Goal: Task Accomplishment & Management: Manage account settings

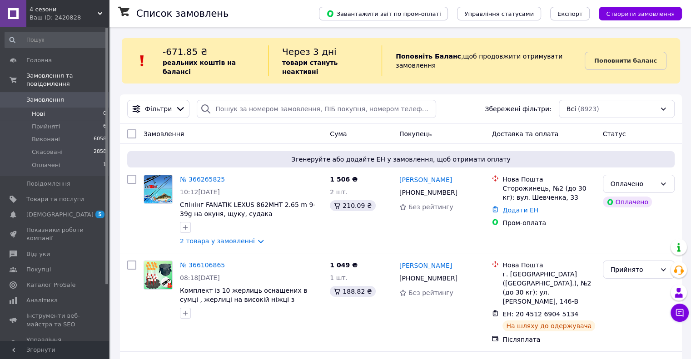
click at [46, 108] on li "Нові 0" at bounding box center [56, 114] width 112 height 13
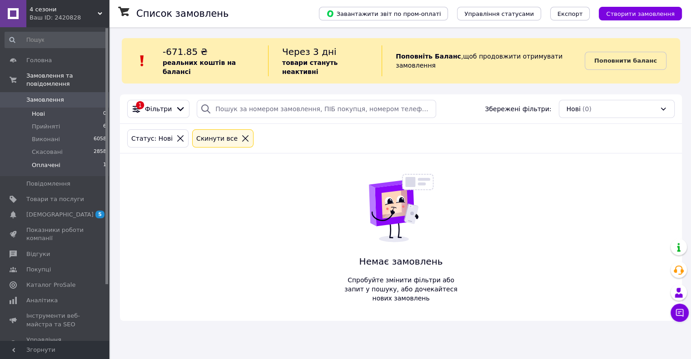
click at [52, 161] on span "Оплачені" at bounding box center [46, 165] width 29 height 8
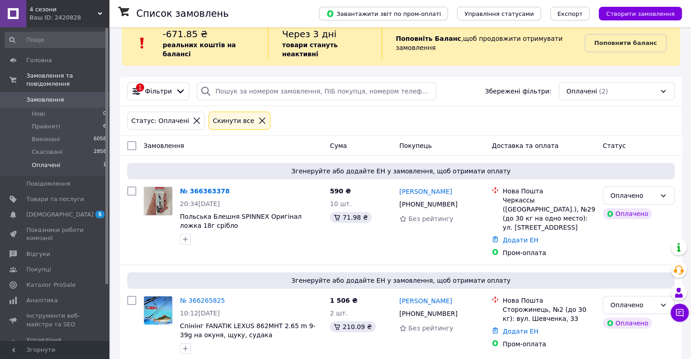
scroll to position [33, 0]
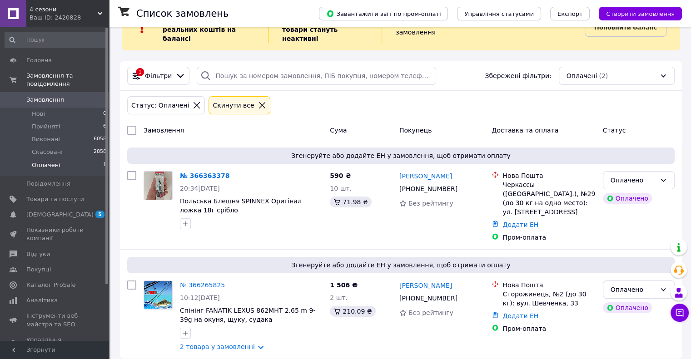
click at [64, 159] on li "Оплачені 1" at bounding box center [56, 167] width 112 height 17
click at [67, 121] on li "Прийняті 6" at bounding box center [56, 126] width 112 height 13
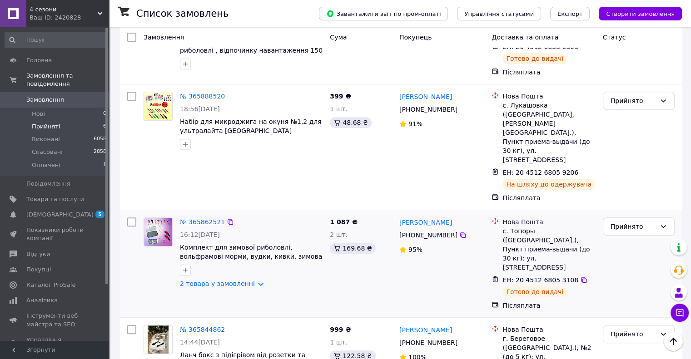
scroll to position [370, 0]
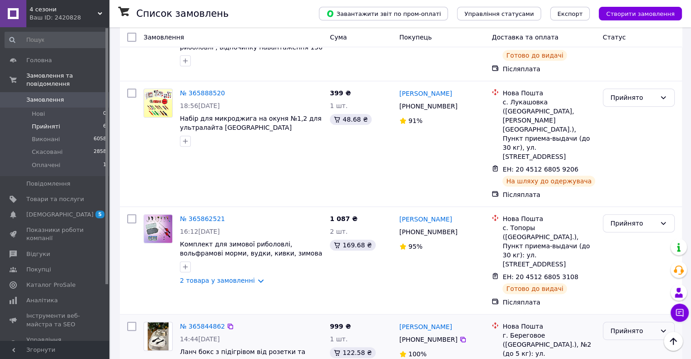
click at [625, 326] on div "Прийнято" at bounding box center [632, 331] width 45 height 10
click at [623, 279] on li "Виконано" at bounding box center [638, 278] width 71 height 16
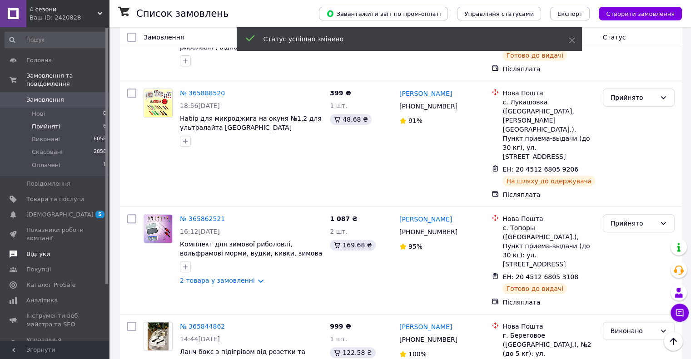
click at [62, 250] on span "Відгуки" at bounding box center [55, 254] width 58 height 8
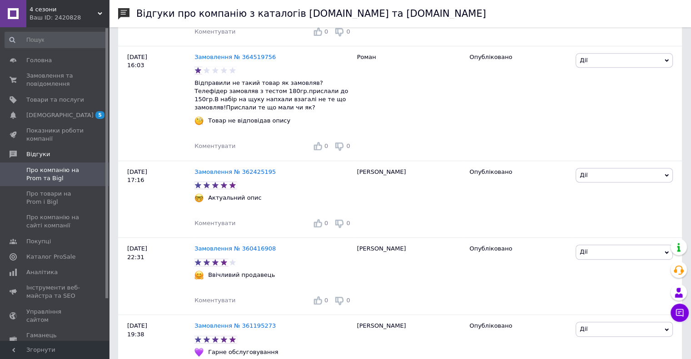
scroll to position [273, 0]
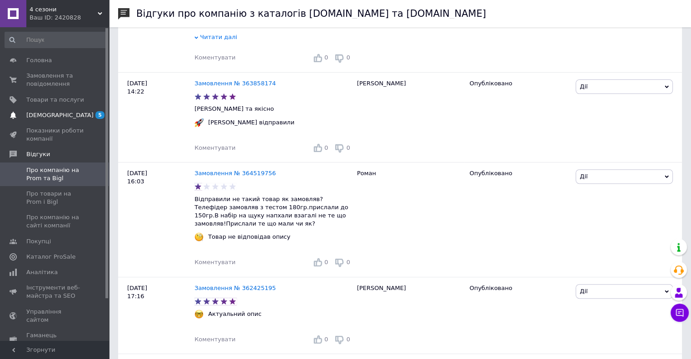
click at [46, 119] on link "[DEMOGRAPHIC_DATA] 5" at bounding box center [56, 115] width 112 height 15
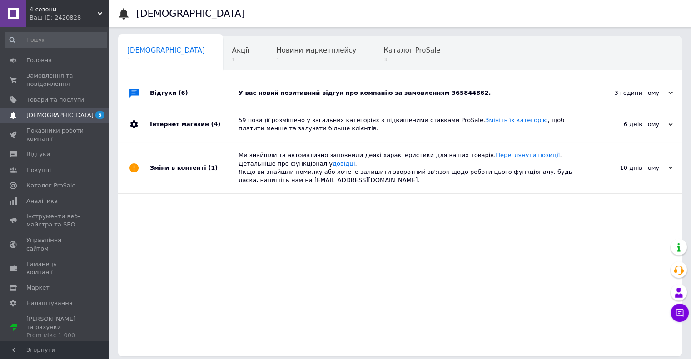
click at [322, 97] on div "У вас новий позитивний відгук про компанію за замовленням 365844862." at bounding box center [409, 93] width 343 height 8
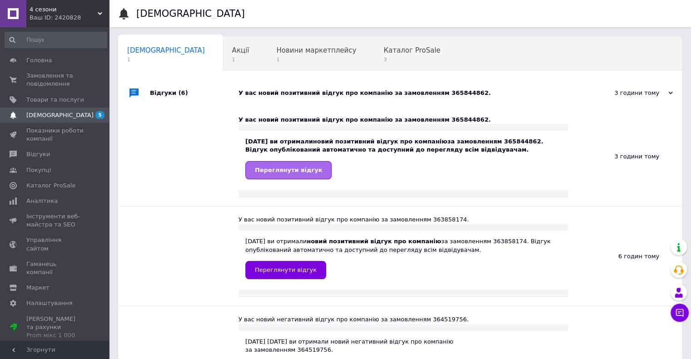
click at [296, 170] on span "Переглянути відгук" at bounding box center [288, 170] width 67 height 7
click at [45, 80] on span "Замовлення та повідомлення" at bounding box center [55, 80] width 58 height 16
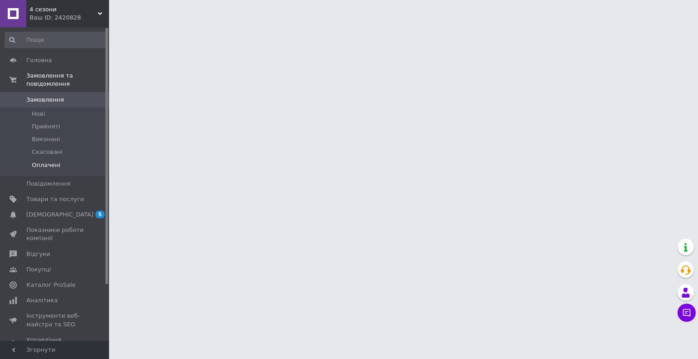
click at [50, 159] on li "Оплачені" at bounding box center [56, 167] width 112 height 17
click at [49, 161] on span "Оплачені" at bounding box center [46, 165] width 29 height 8
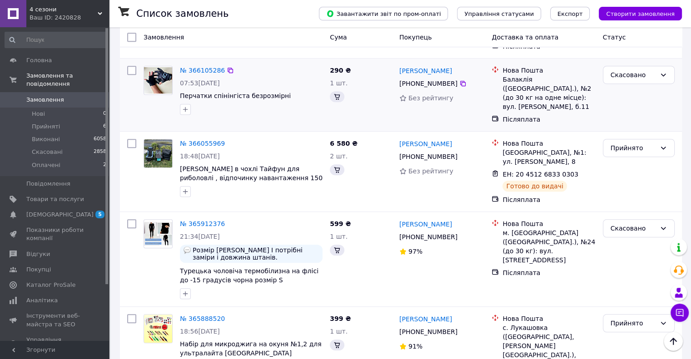
scroll to position [591, 0]
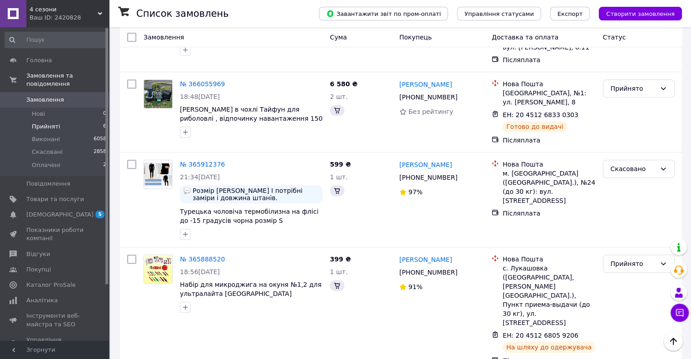
click at [45, 123] on span "Прийняті" at bounding box center [46, 127] width 28 height 8
click at [62, 120] on li "Прийняті 6" at bounding box center [56, 126] width 112 height 13
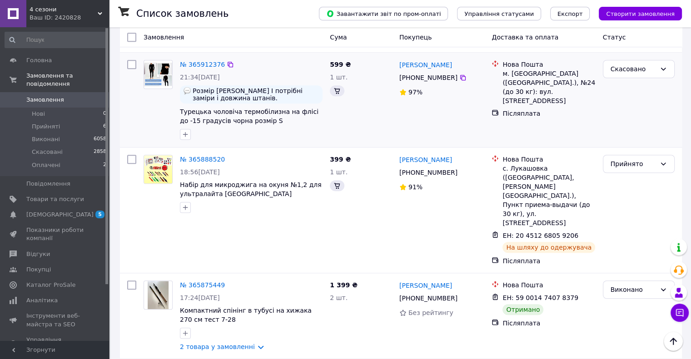
scroll to position [727, 0]
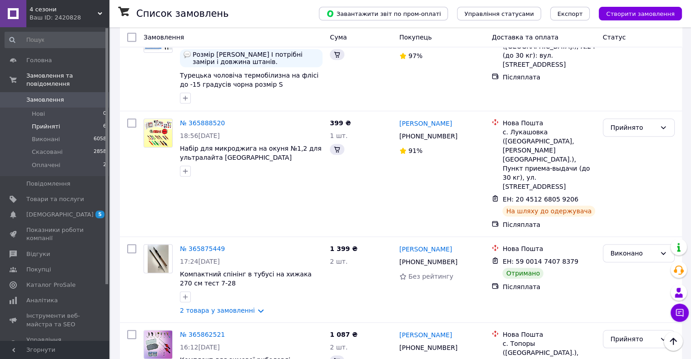
click at [44, 123] on span "Прийняті" at bounding box center [46, 127] width 28 height 8
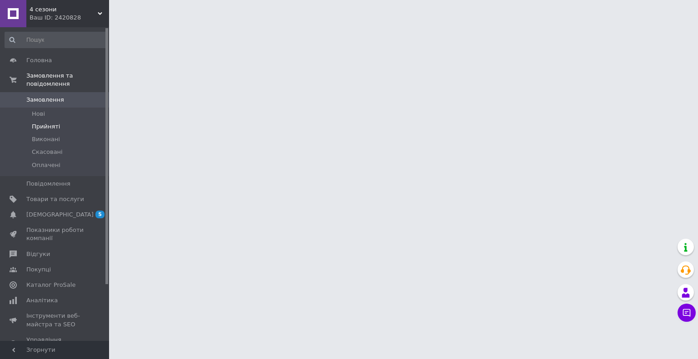
click at [56, 123] on span "Прийняті" at bounding box center [46, 127] width 28 height 8
click at [61, 120] on li "Прийняті" at bounding box center [56, 126] width 112 height 13
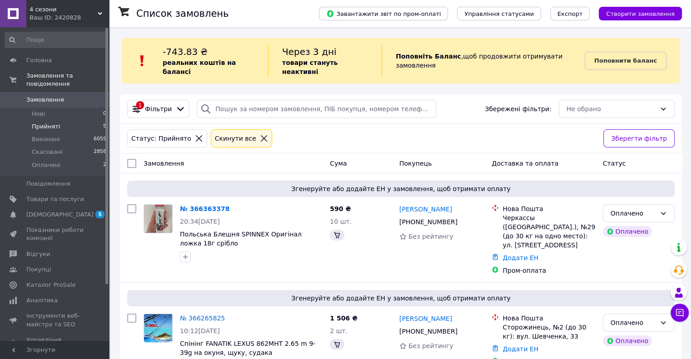
click at [40, 123] on span "Прийняті" at bounding box center [46, 127] width 28 height 8
click at [74, 124] on li "Прийняті 5" at bounding box center [56, 126] width 112 height 13
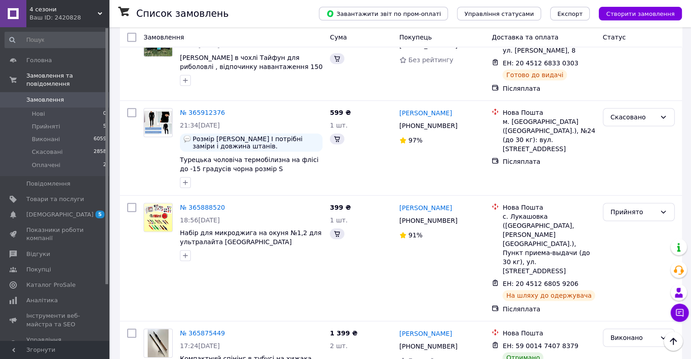
scroll to position [681, 0]
